Goal: Entertainment & Leisure: Consume media (video, audio)

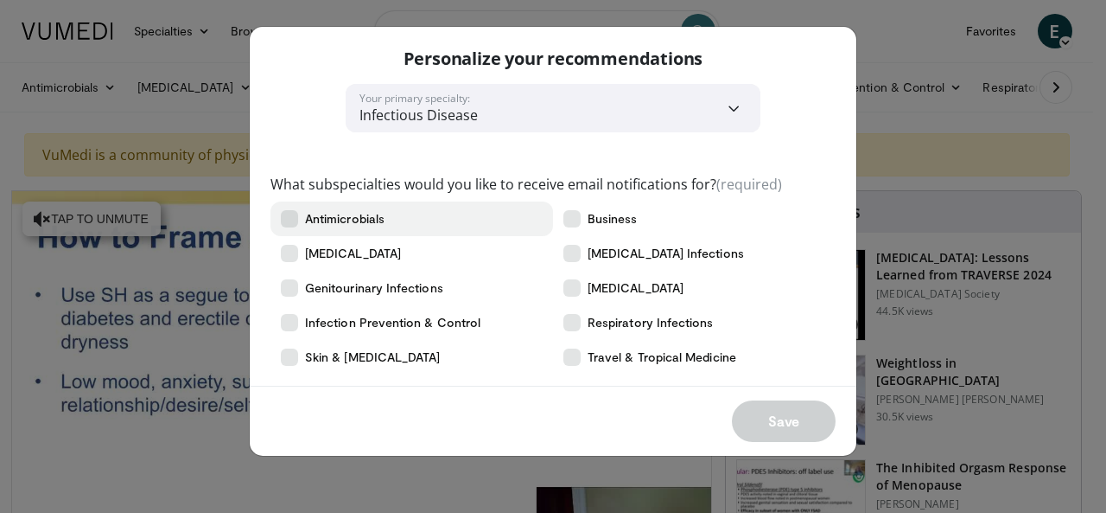
click at [297, 213] on icon at bounding box center [289, 218] width 17 height 17
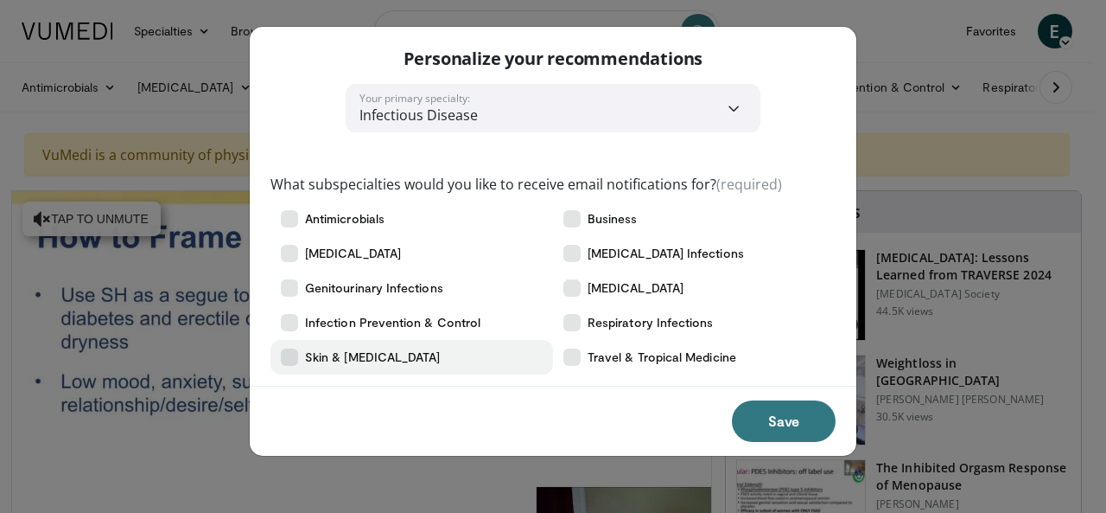
click at [289, 359] on icon at bounding box center [289, 356] width 17 height 17
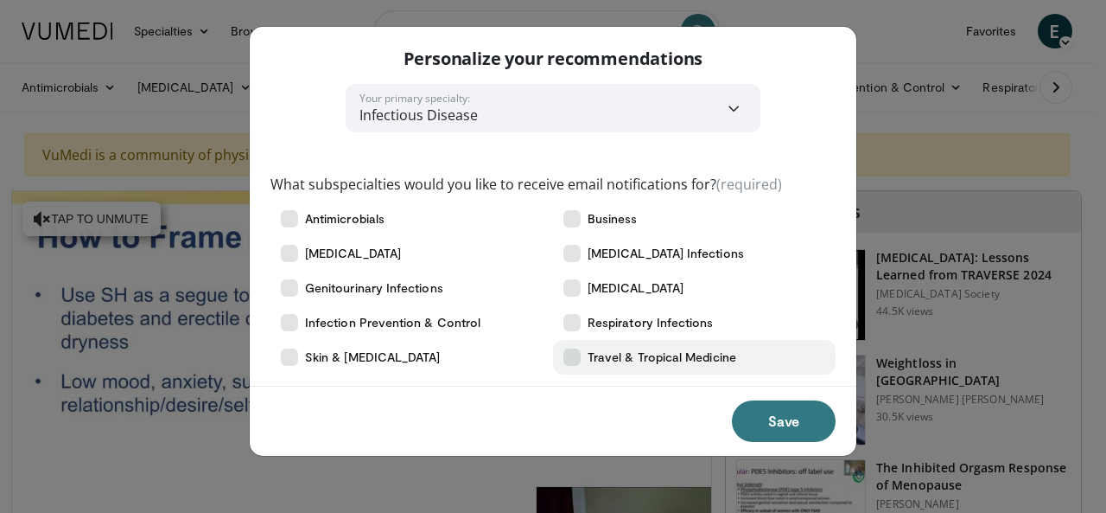
click at [571, 359] on icon at bounding box center [572, 356] width 17 height 17
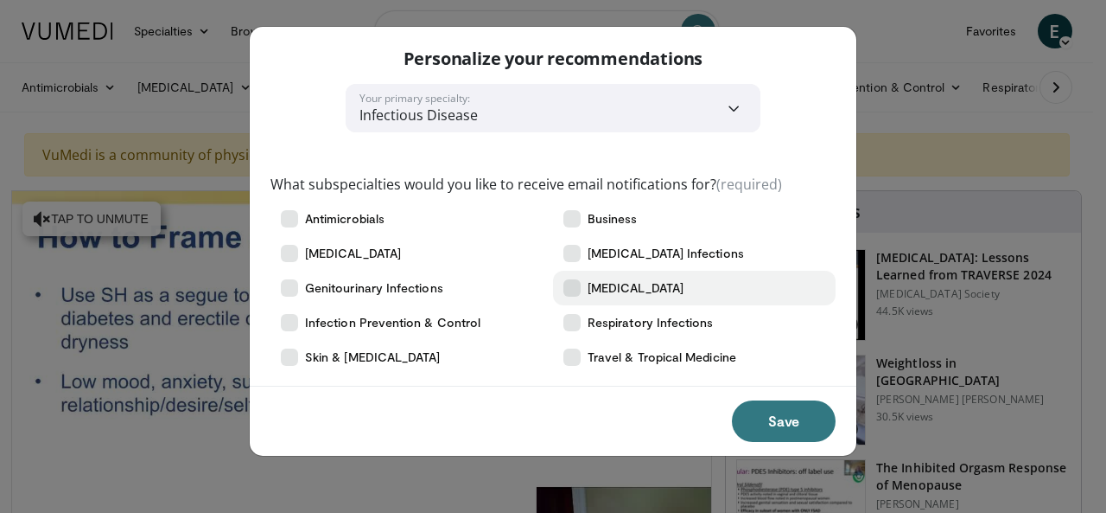
click at [569, 279] on icon at bounding box center [572, 287] width 17 height 17
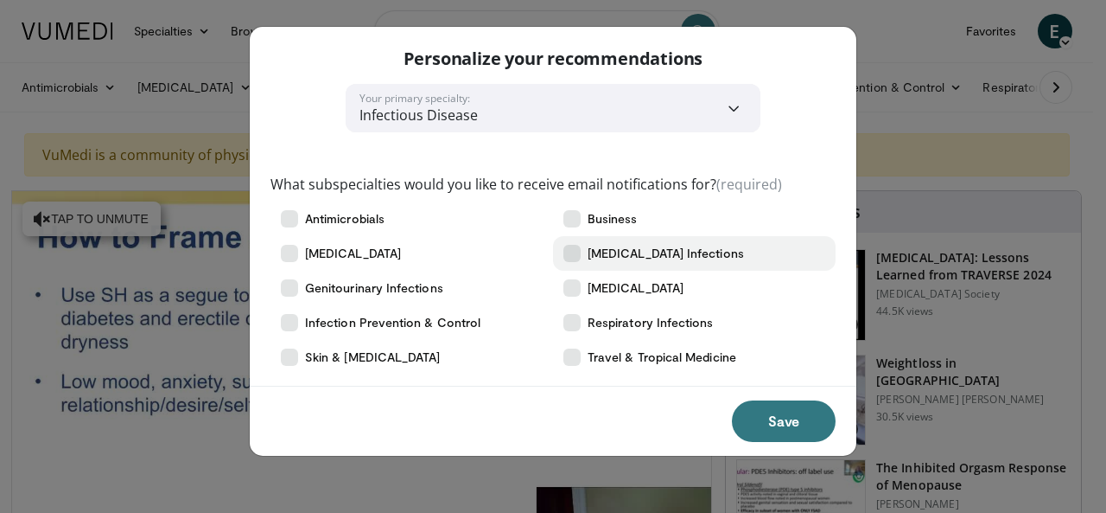
click at [569, 247] on icon at bounding box center [572, 253] width 17 height 17
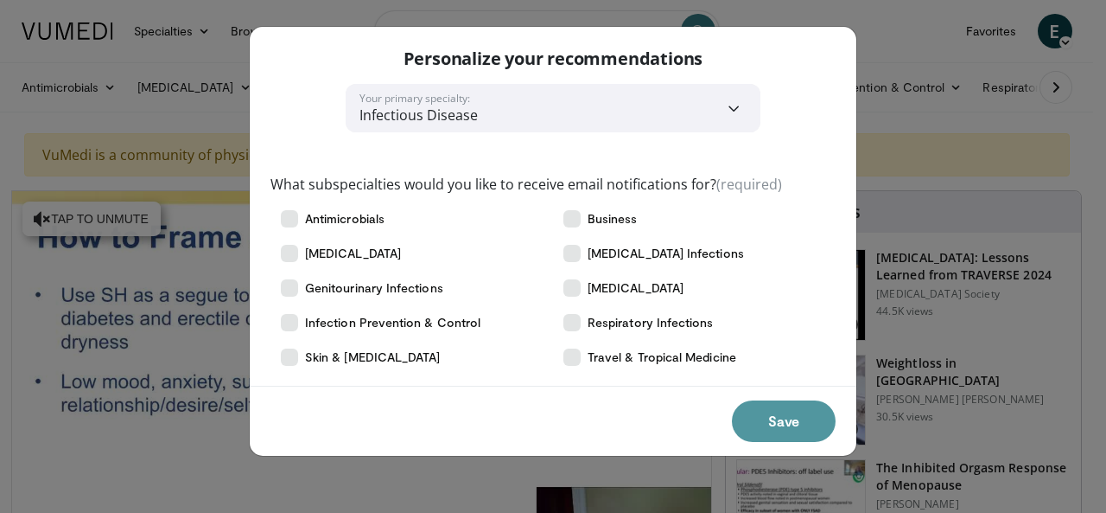
click at [775, 421] on button "Save" at bounding box center [784, 420] width 104 height 41
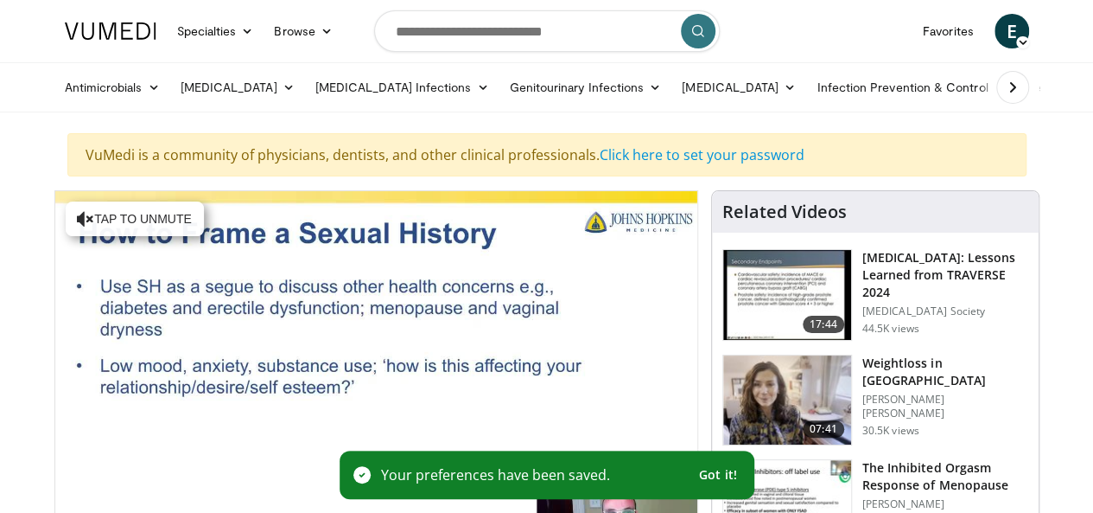
click at [705, 474] on span "Got it!" at bounding box center [718, 475] width 38 height 16
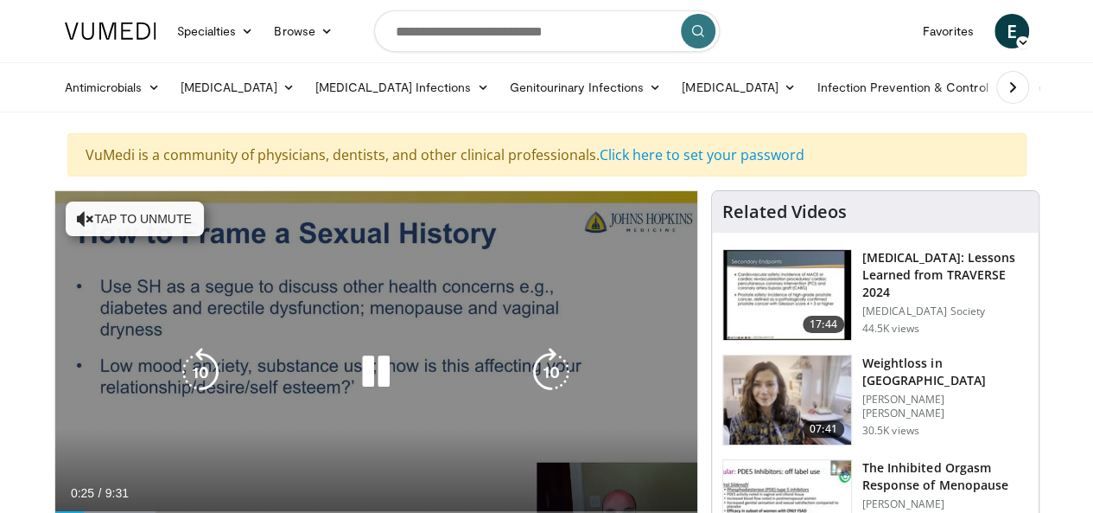
click at [77, 212] on icon "Video Player" at bounding box center [85, 218] width 17 height 17
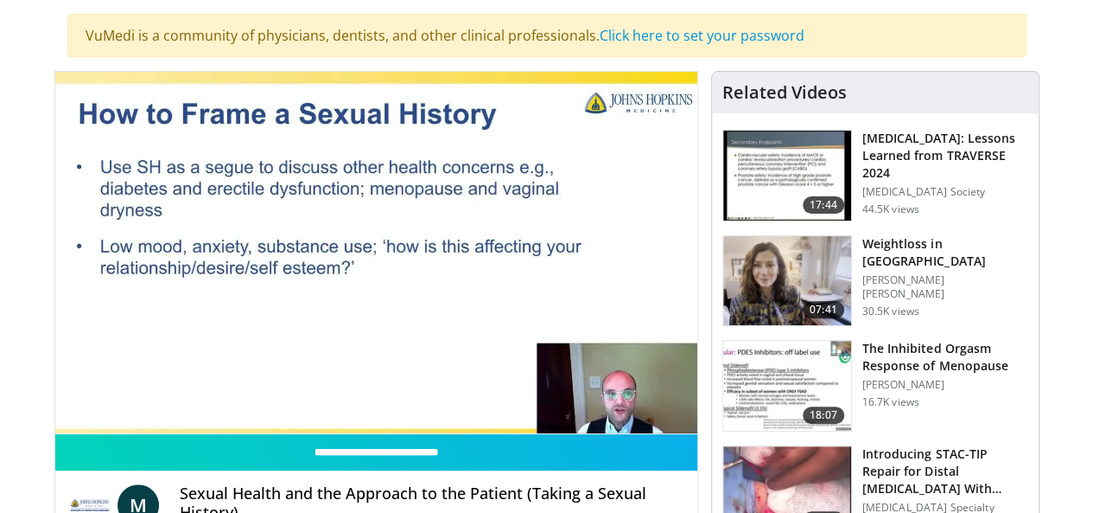
scroll to position [118, 0]
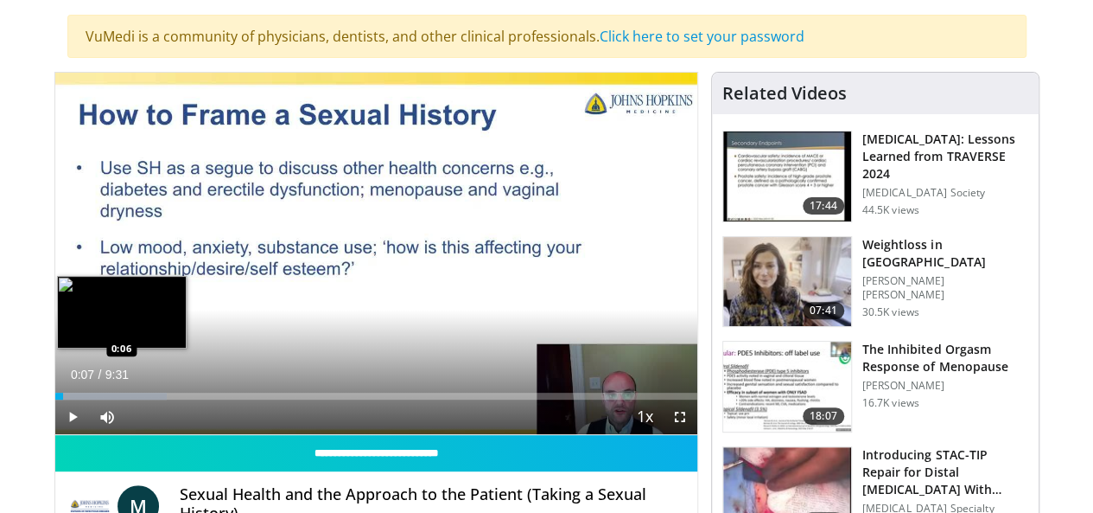
click at [55, 399] on div "0:07" at bounding box center [59, 395] width 8 height 7
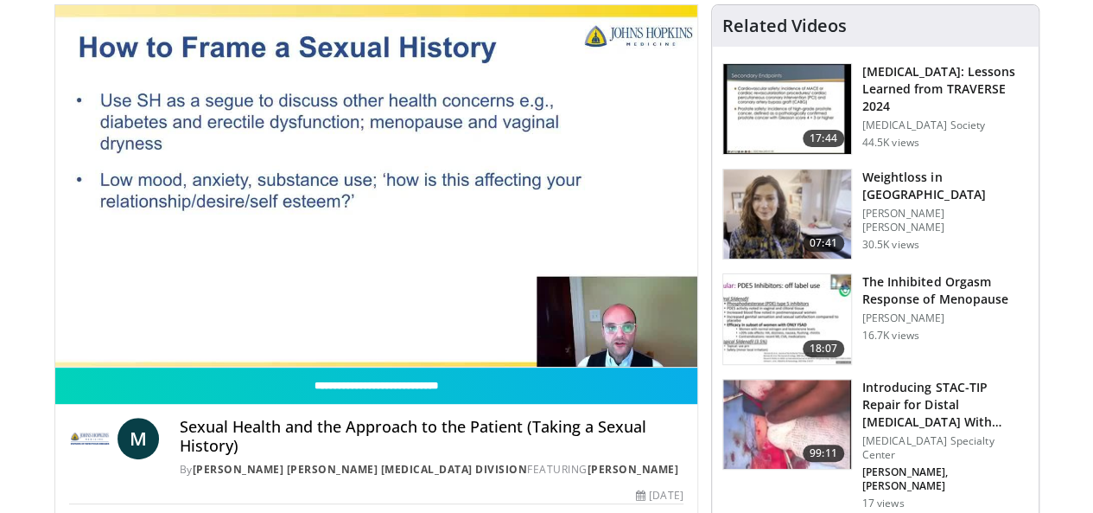
scroll to position [164, 0]
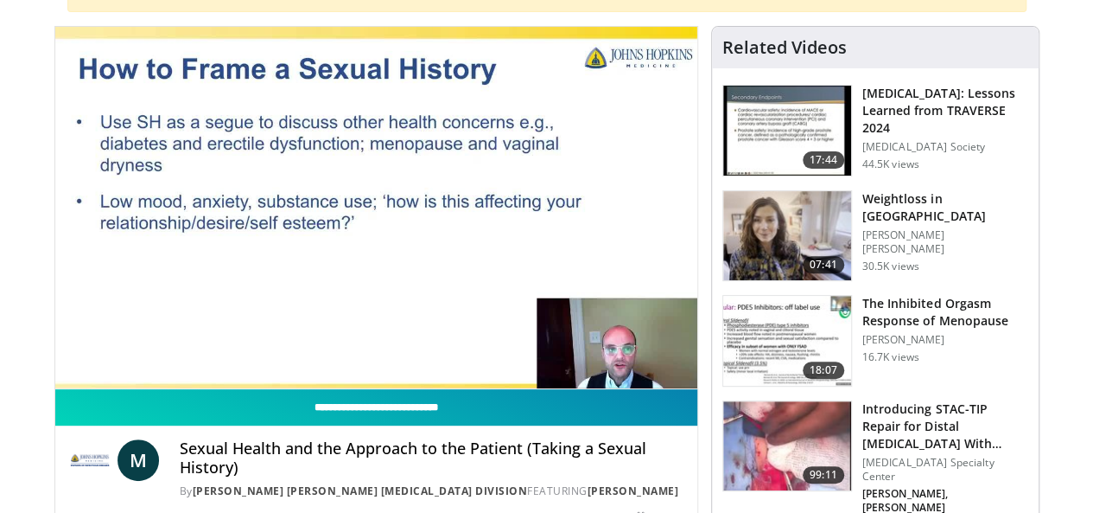
click at [439, 425] on input "**********" at bounding box center [376, 407] width 642 height 36
